Goal: Task Accomplishment & Management: Use online tool/utility

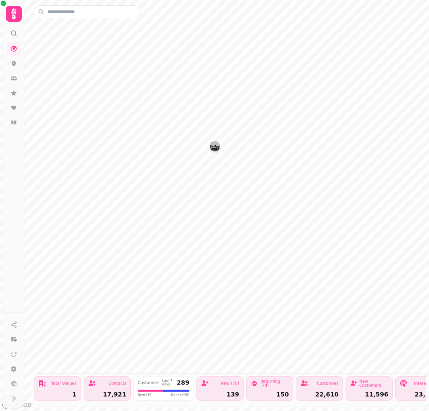
click at [214, 150] on img "The Barrelman" at bounding box center [215, 146] width 10 height 10
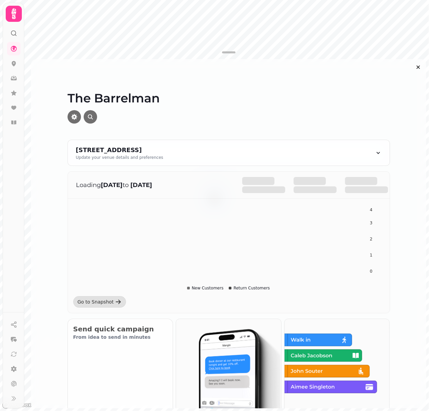
scroll to position [134, 0]
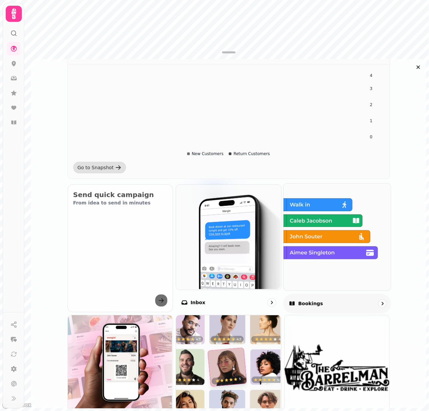
click at [350, 246] on img at bounding box center [336, 236] width 107 height 107
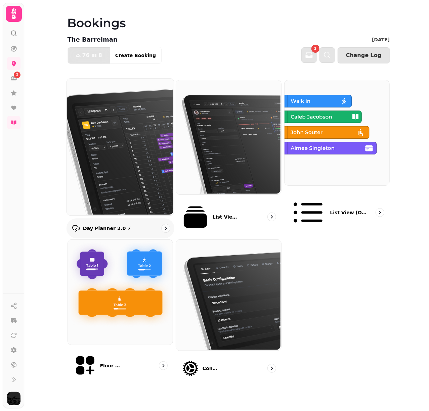
click at [120, 169] on img at bounding box center [119, 146] width 107 height 137
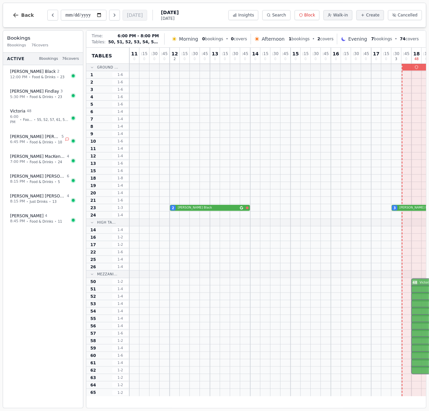
click at [418, 282] on div "48 Victoria 13" at bounding box center [391, 281] width 524 height 7
select select "****"
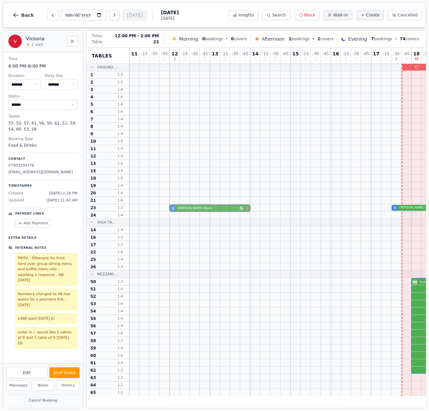
click at [214, 209] on div "2 [PERSON_NAME] 3 [PERSON_NAME]" at bounding box center [391, 207] width 524 height 7
